Goal: Task Accomplishment & Management: Manage account settings

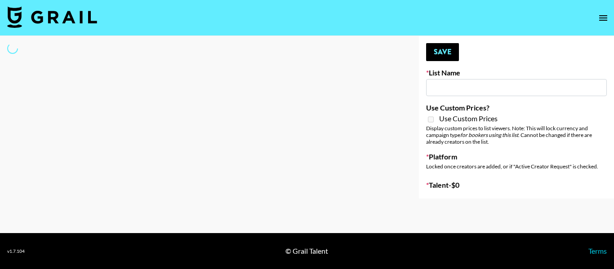
type input "SOS - [PERSON_NAME]"
select select "Song"
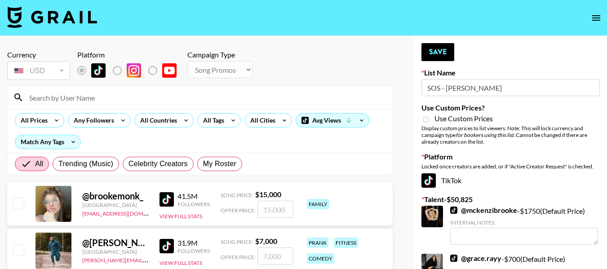
click at [106, 94] on input at bounding box center [205, 97] width 363 height 14
click at [75, 93] on input at bounding box center [205, 97] width 363 height 14
type input "jacob.cline"
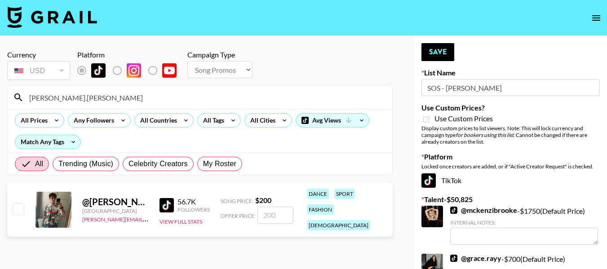
click at [23, 204] on input "checkbox" at bounding box center [18, 209] width 11 height 11
checkbox input "true"
type input "200"
click at [446, 57] on button "Save" at bounding box center [437, 52] width 33 height 18
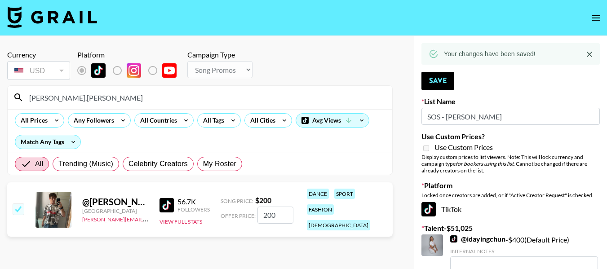
click at [139, 95] on input "jacob.cline" at bounding box center [205, 97] width 363 height 14
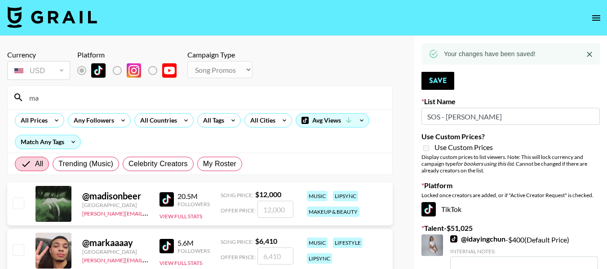
type input "maniha"
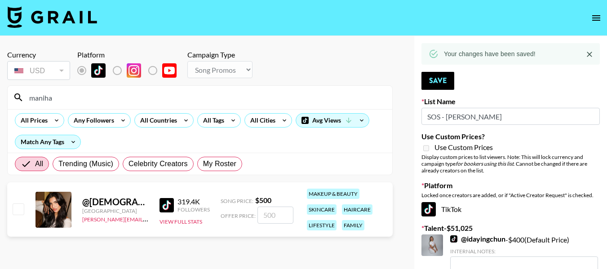
click at [21, 209] on input "checkbox" at bounding box center [18, 209] width 11 height 11
checkbox input "true"
type input "500"
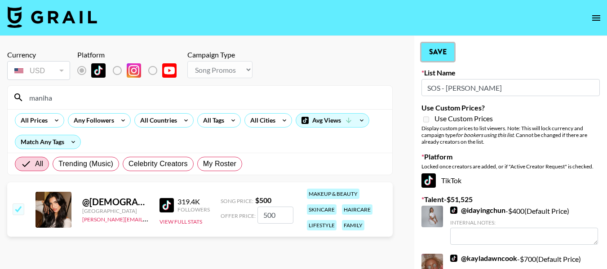
click at [431, 52] on button "Save" at bounding box center [437, 52] width 33 height 18
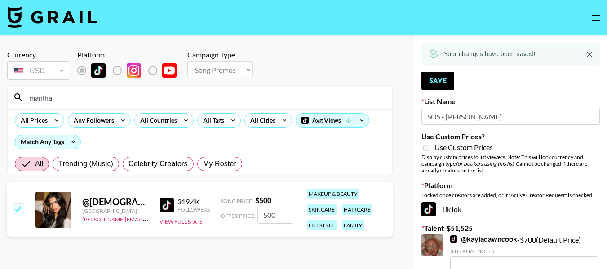
click at [120, 98] on input "maniha" at bounding box center [205, 97] width 363 height 14
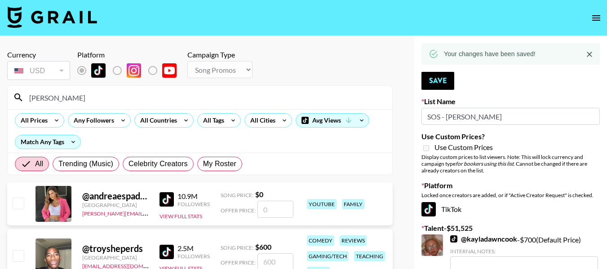
scroll to position [135, 0]
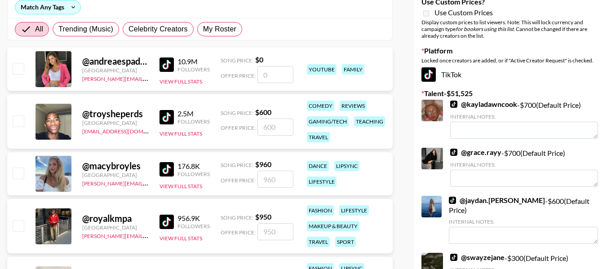
type input "roy"
drag, startPoint x: 17, startPoint y: 225, endPoint x: 81, endPoint y: 177, distance: 80.3
click at [17, 224] on input "checkbox" at bounding box center [18, 225] width 11 height 11
checkbox input "true"
type input "950"
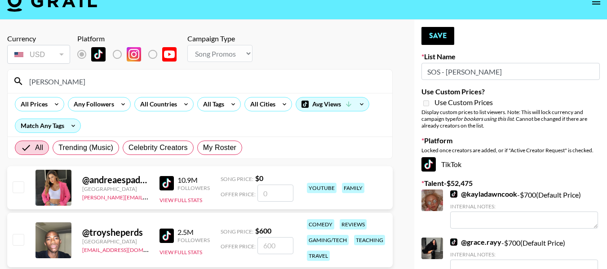
scroll to position [0, 0]
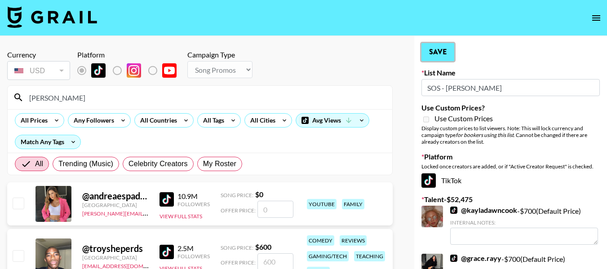
click at [436, 54] on button "Save" at bounding box center [437, 52] width 33 height 18
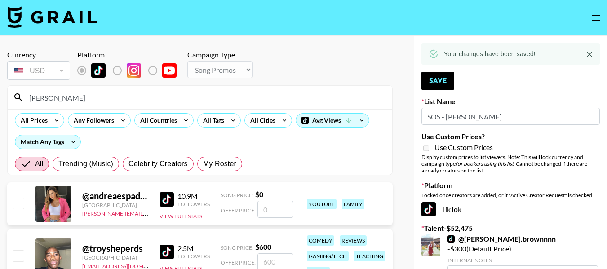
click at [160, 99] on input "roy" at bounding box center [205, 97] width 363 height 14
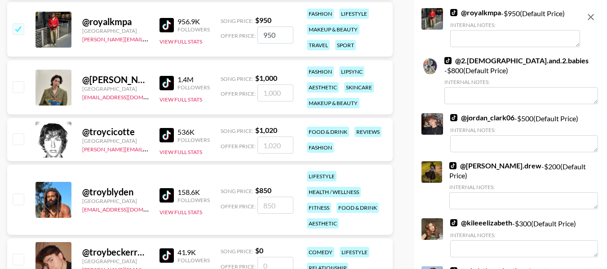
scroll to position [272, 0]
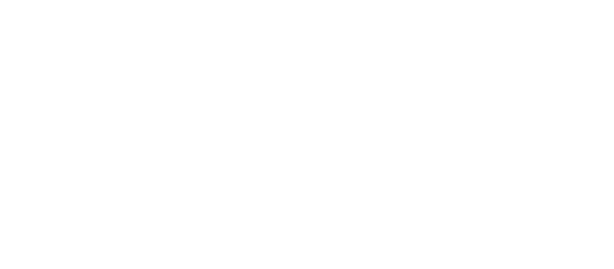
select select "Song"
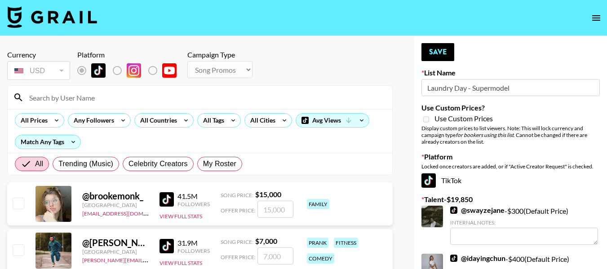
click at [120, 93] on input at bounding box center [205, 97] width 363 height 14
type input "[PERSON_NAME].[PERSON_NAME]"
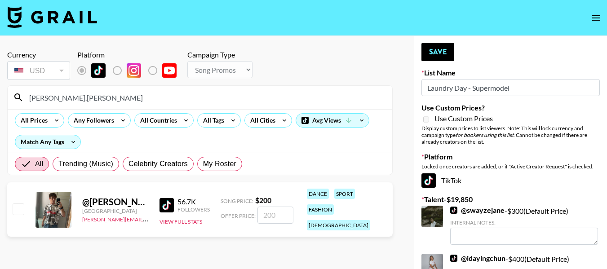
click at [16, 204] on input "checkbox" at bounding box center [18, 209] width 11 height 11
checkbox input "true"
type input "200"
click at [429, 49] on button "Save" at bounding box center [437, 52] width 33 height 18
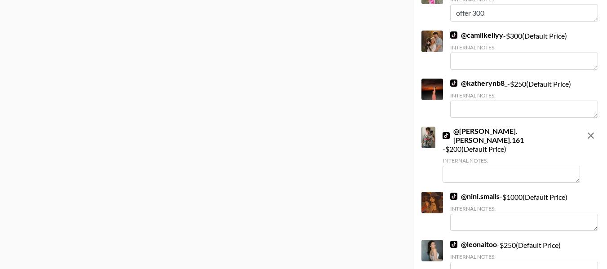
scroll to position [2337, 0]
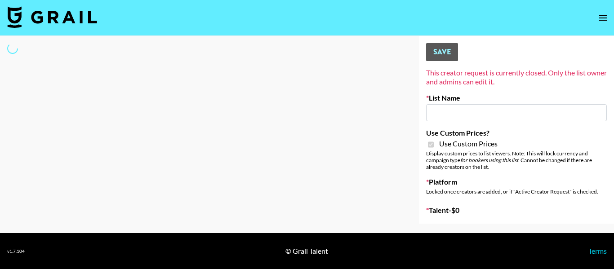
type input "Airbrush [DATE] Filters"
checkbox input "true"
select select "Brand"
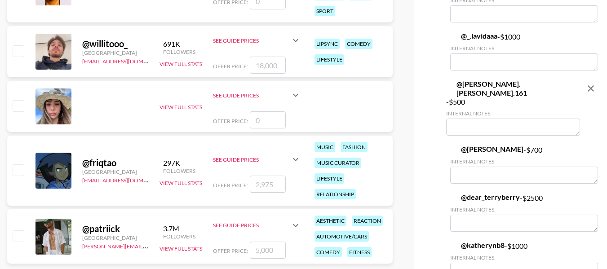
scroll to position [3550, 0]
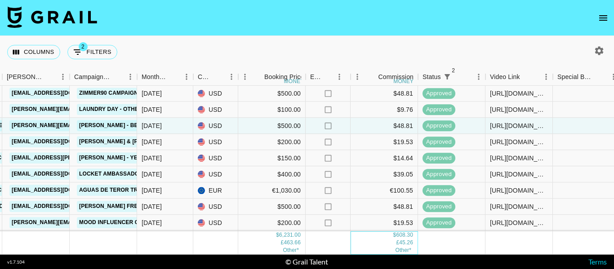
scroll to position [262, 363]
